Goal: Task Accomplishment & Management: Manage account settings

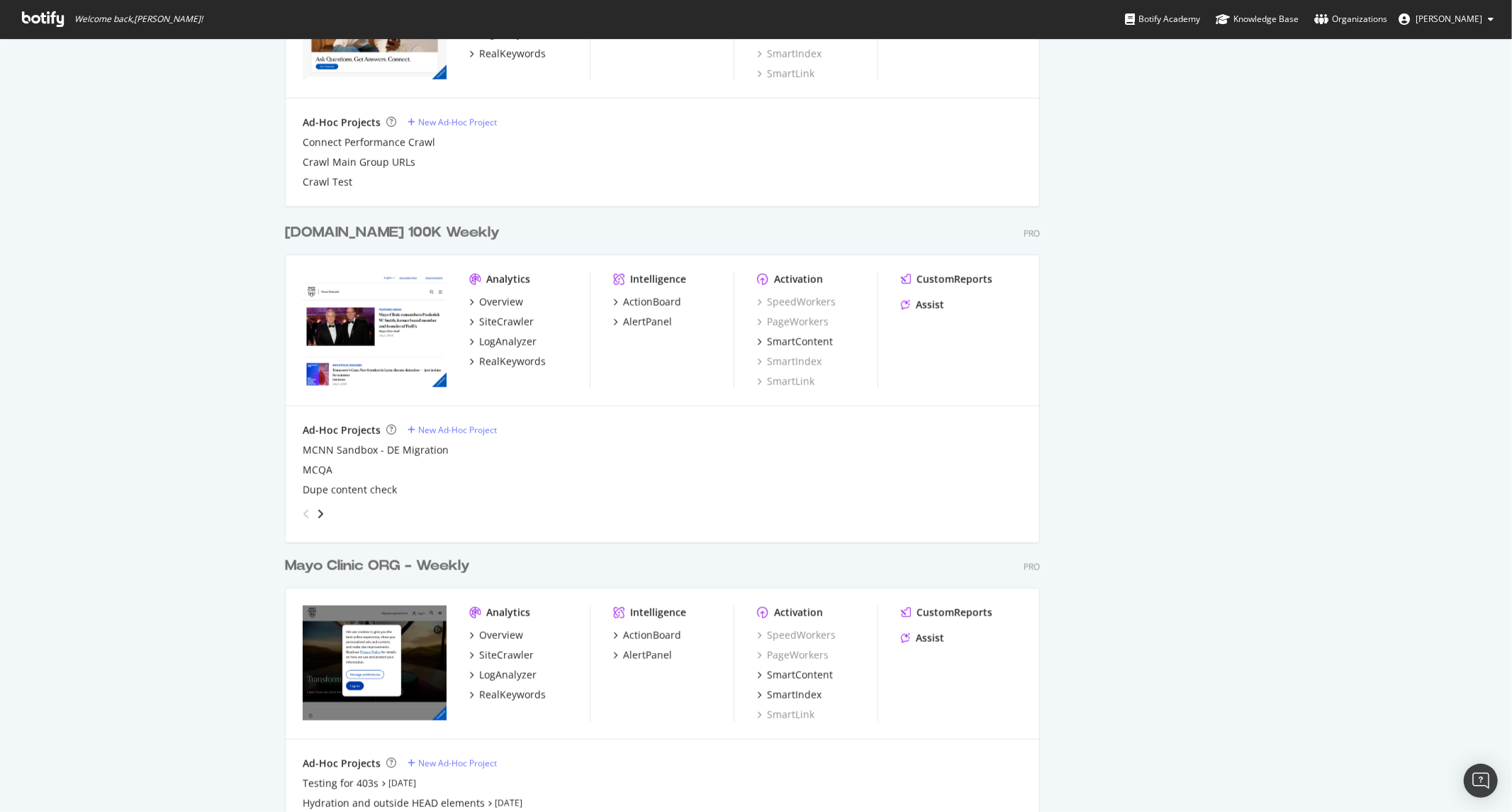
scroll to position [1326, 0]
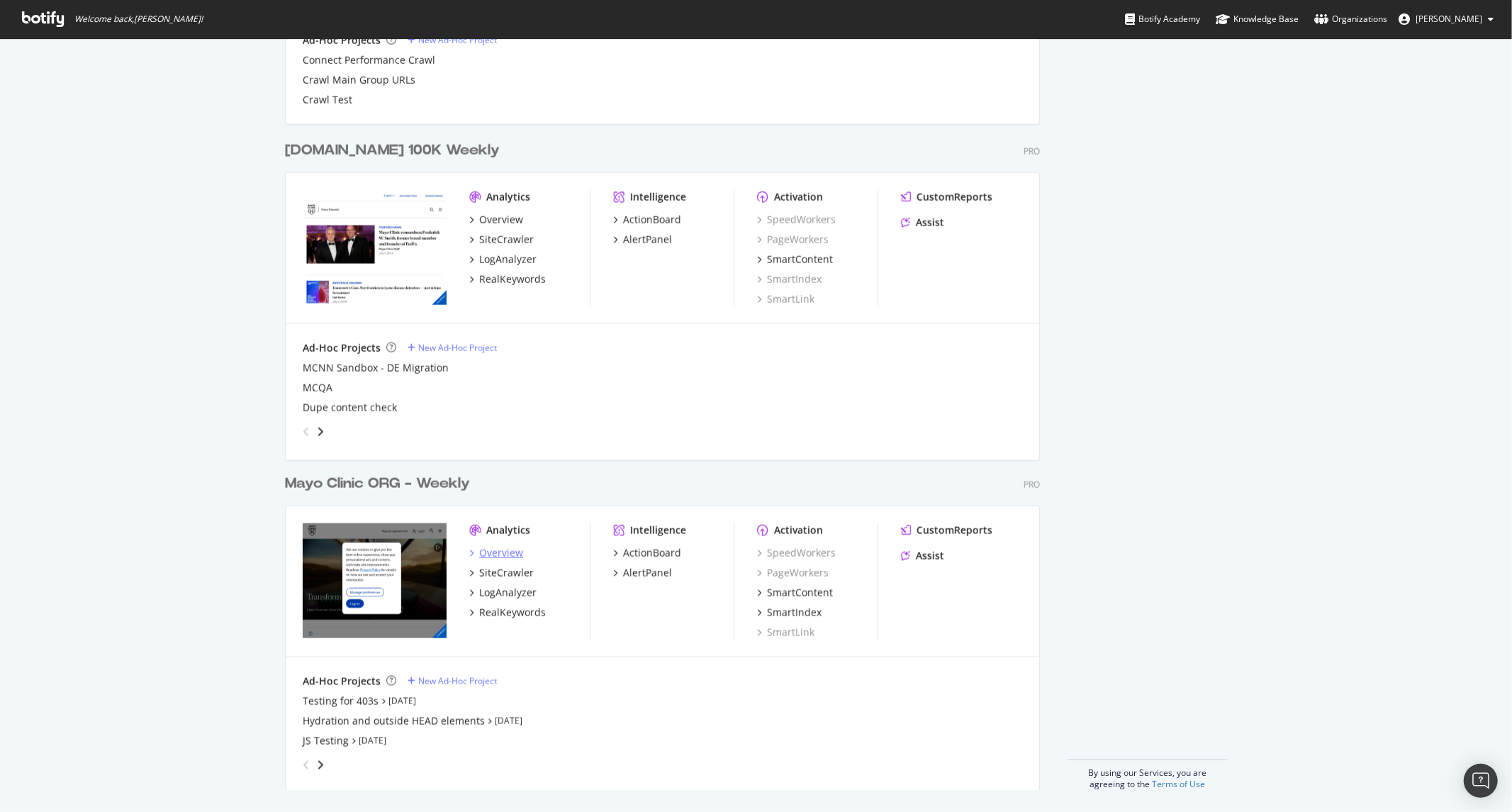
click at [497, 546] on div "Overview" at bounding box center [500, 553] width 44 height 15
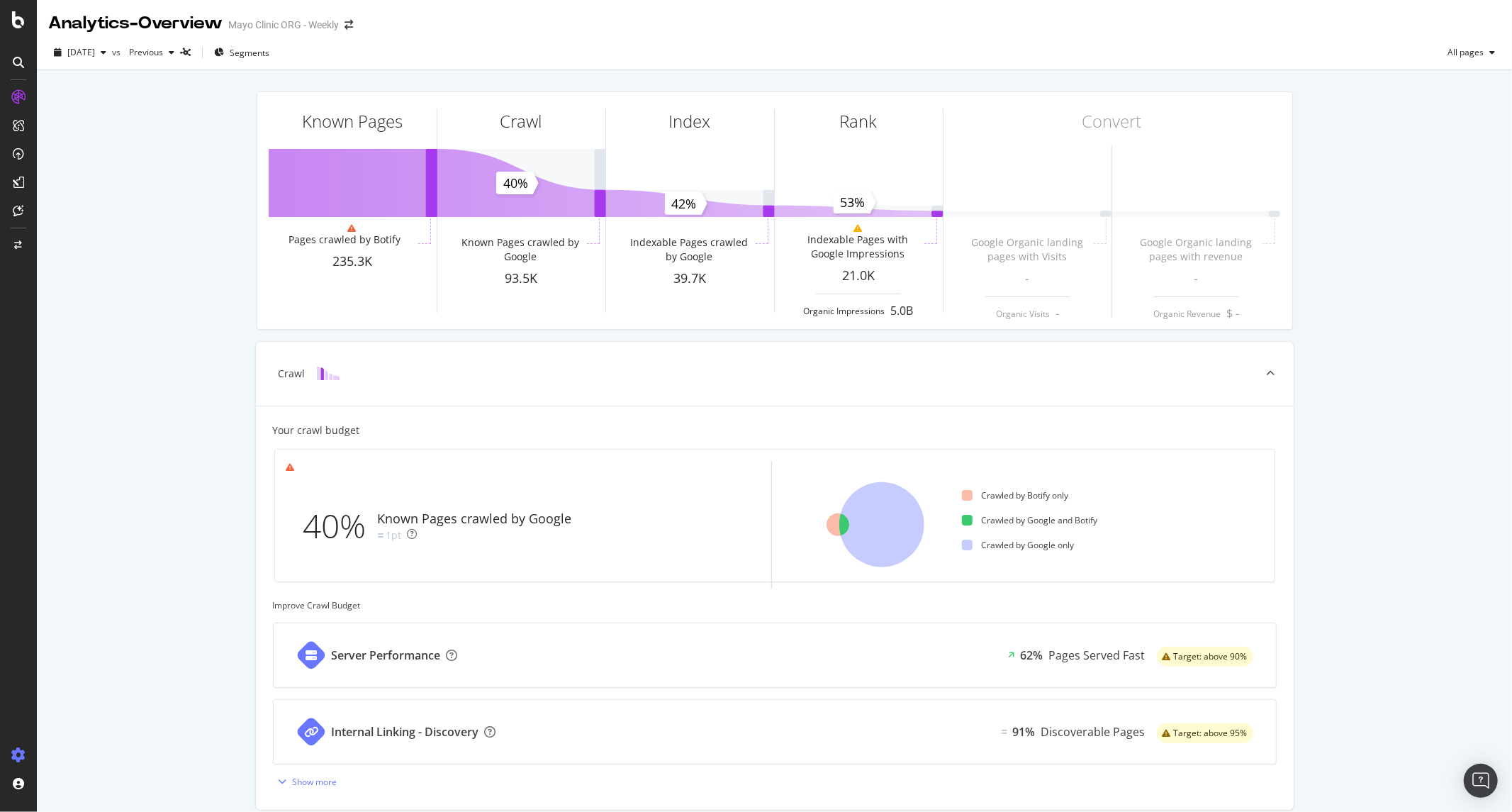
click at [17, 749] on icon at bounding box center [18, 755] width 15 height 15
click at [116, 686] on div "Settings Project settings" at bounding box center [131, 686] width 187 height 25
